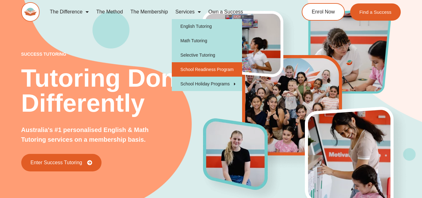
click at [186, 74] on link "School Readiness Program" at bounding box center [207, 69] width 70 height 14
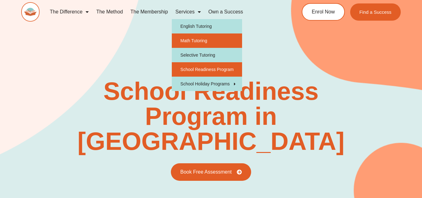
click at [187, 38] on link "Math Tutoring" at bounding box center [207, 40] width 70 height 14
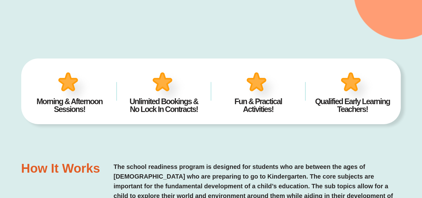
scroll to position [219, 0]
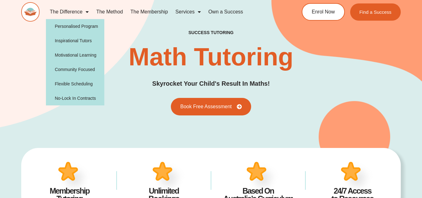
type input "*"
